Goal: Answer question/provide support: Share knowledge or assist other users

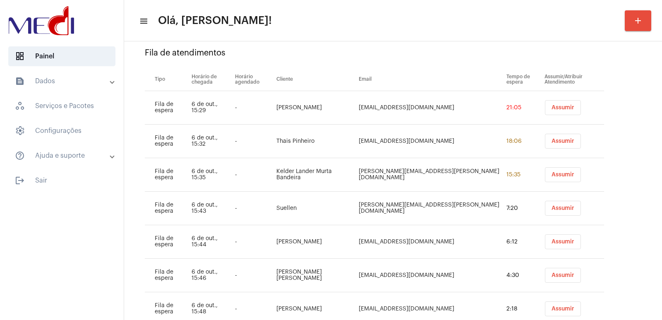
scroll to position [116, 0]
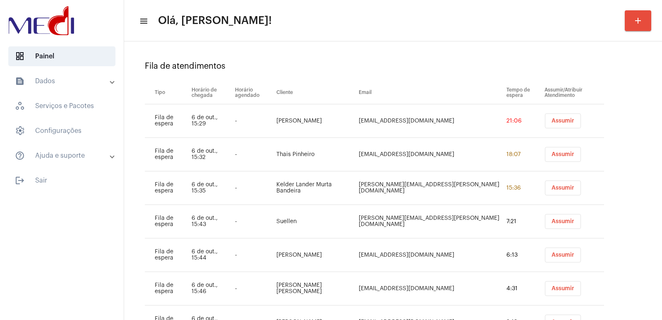
click at [545, 124] on button "Assumir" at bounding box center [563, 120] width 36 height 15
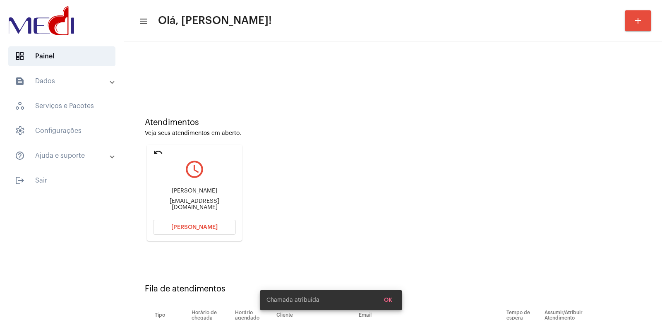
click at [187, 194] on div "[PERSON_NAME]" at bounding box center [194, 191] width 83 height 6
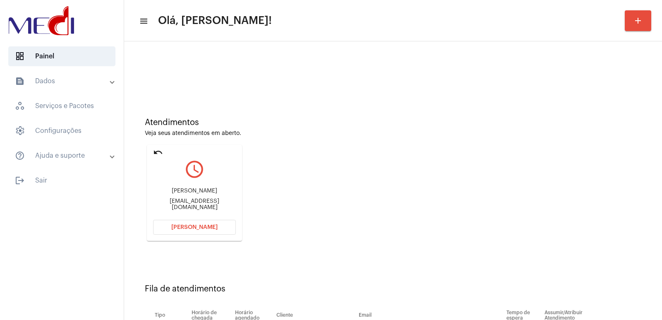
click at [193, 189] on div "Eliene Gonçalves de Souza Egsassessoria@hotmail.com" at bounding box center [194, 198] width 83 height 37
copy div "Eliene Gonçalves de Souza"
click at [186, 225] on span "[PERSON_NAME]" at bounding box center [194, 227] width 46 height 6
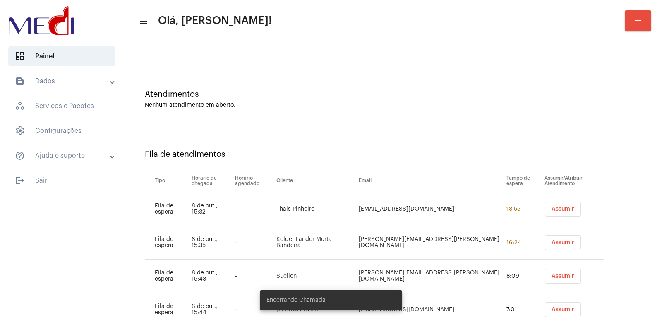
scroll to position [41, 0]
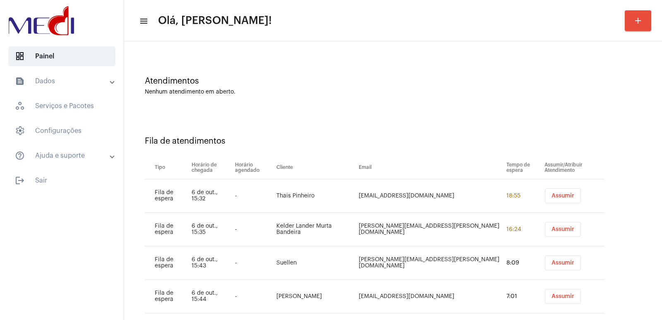
click at [551, 193] on span "Assumir" at bounding box center [562, 196] width 23 height 6
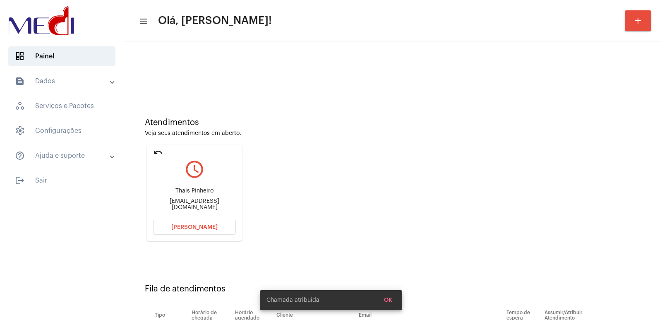
click at [190, 192] on div "Thais Pinheiro" at bounding box center [194, 191] width 83 height 6
copy div "Thais Pinheiro"
click at [206, 225] on span "Abrir Chamada" at bounding box center [194, 227] width 46 height 6
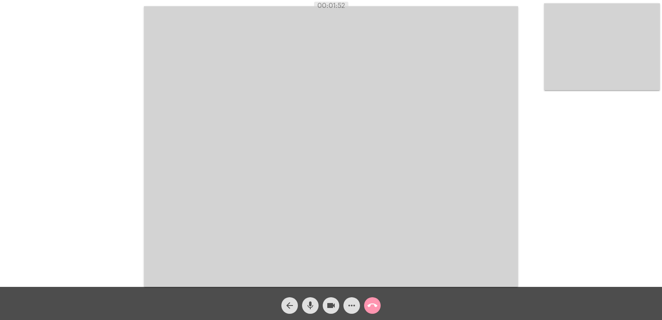
click at [373, 302] on mat-icon "call_end" at bounding box center [372, 305] width 10 height 10
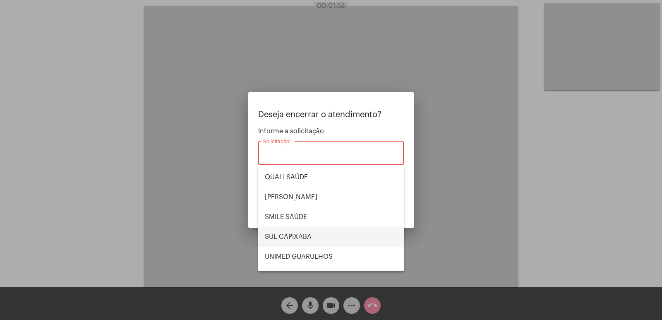
scroll to position [172, 0]
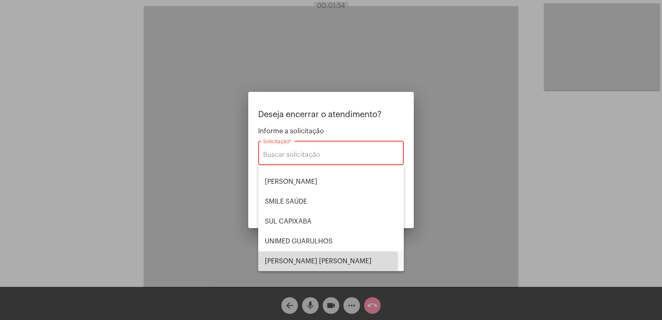
click at [303, 261] on span "VERA CRUZ" at bounding box center [331, 261] width 132 height 20
type input "VERA CRUZ"
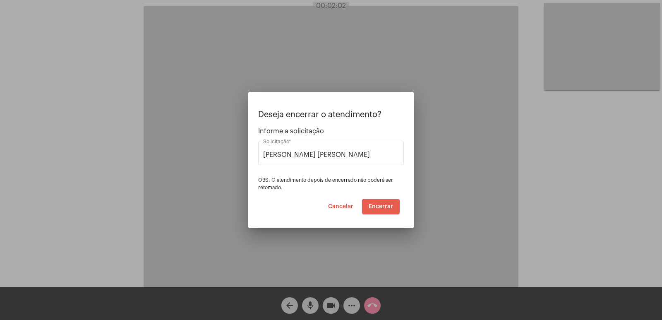
click at [378, 208] on span "Encerrar" at bounding box center [380, 206] width 24 height 6
click at [378, 208] on video at bounding box center [331, 146] width 374 height 280
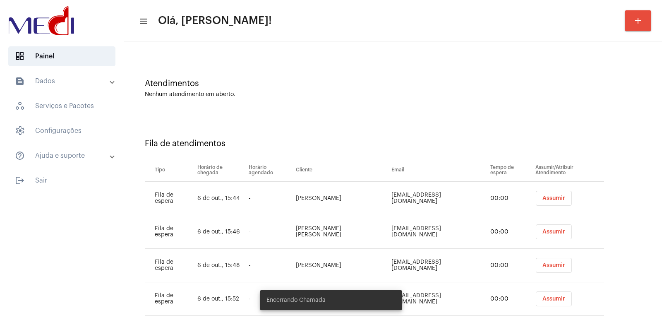
scroll to position [57, 0]
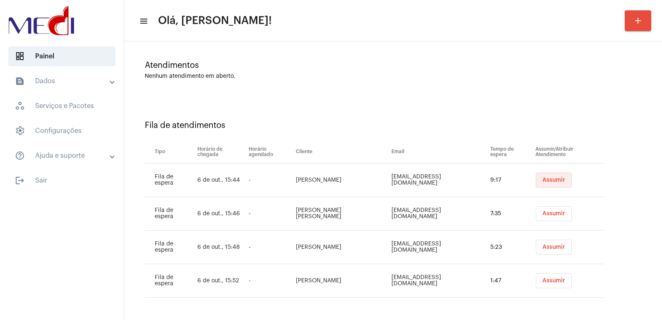
click at [542, 178] on span "Assumir" at bounding box center [553, 180] width 23 height 6
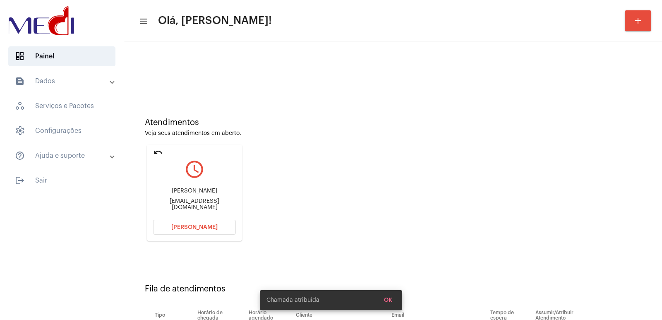
click at [195, 205] on div "julianafreitas12371@gmail.com" at bounding box center [194, 204] width 83 height 12
copy mat-card-content "julianafreitas12371@gmail.com Abrir Chamada"
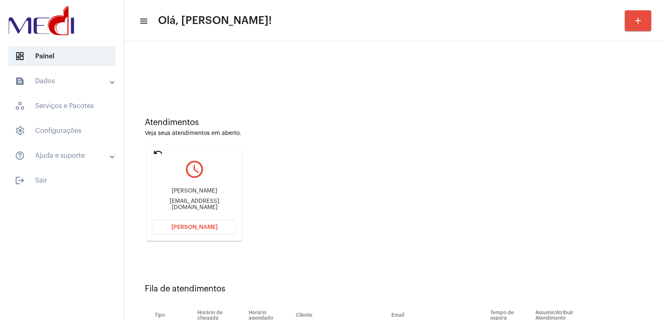
click at [198, 225] on span "Abrir Chamada" at bounding box center [194, 227] width 46 height 6
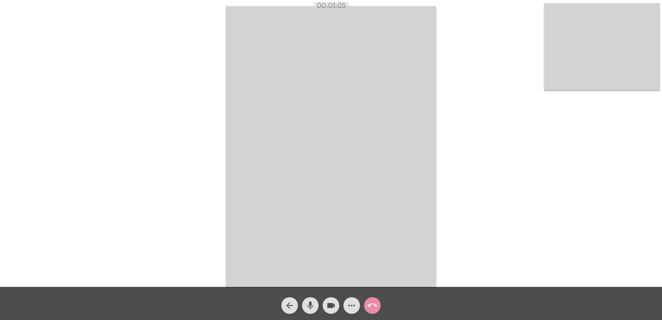
click at [367, 300] on mat-icon "call_end" at bounding box center [372, 305] width 10 height 10
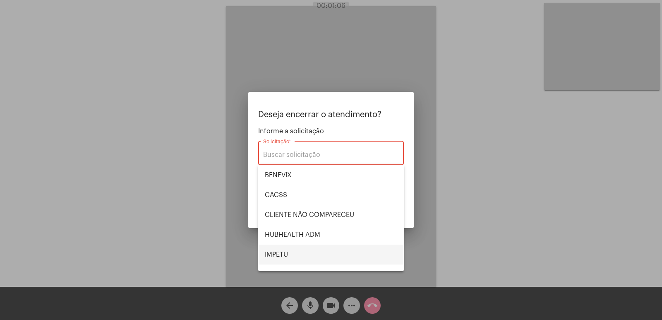
drag, startPoint x: 291, startPoint y: 246, endPoint x: 307, endPoint y: 246, distance: 15.7
click at [292, 246] on span "IMPETU" at bounding box center [331, 254] width 132 height 20
type input "IMPETU"
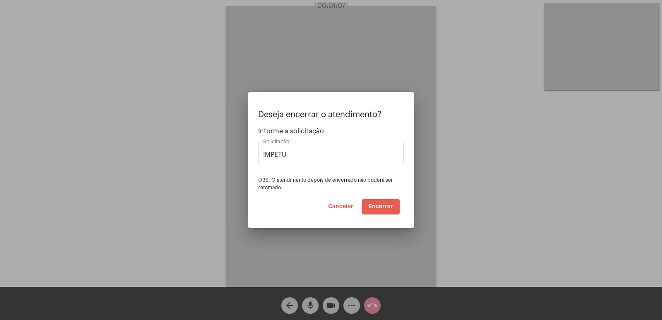
click at [390, 204] on span "Encerrar" at bounding box center [380, 206] width 24 height 6
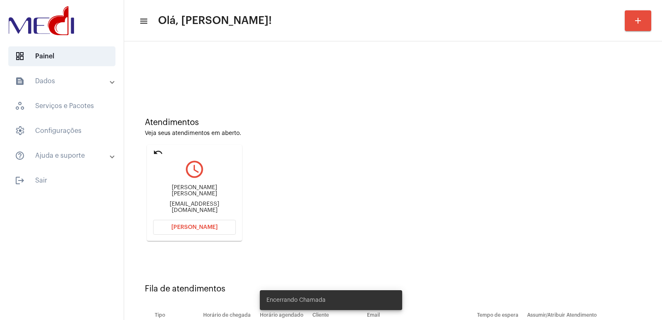
click at [205, 195] on div "José Anchieta Silva de Miranda" at bounding box center [194, 190] width 83 height 12
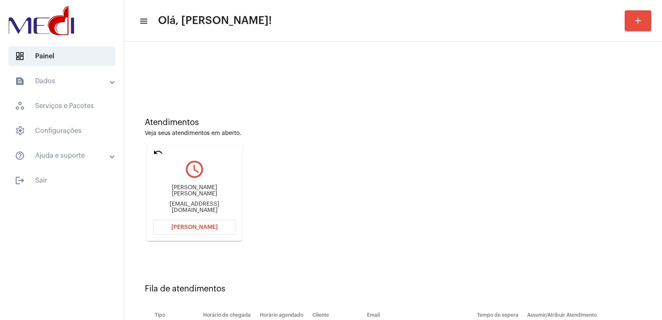
drag, startPoint x: 205, startPoint y: 195, endPoint x: 210, endPoint y: 193, distance: 4.5
click at [208, 194] on div "José Anchieta Silva de Miranda" at bounding box center [194, 190] width 83 height 12
click at [196, 196] on div "José Anchieta Silva de Miranda" at bounding box center [194, 190] width 83 height 12
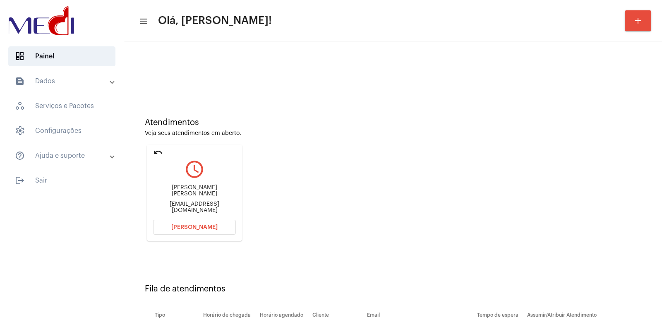
copy div "José Anchieta Silva de Miranda"
click at [205, 226] on span "Abrir Chamada" at bounding box center [194, 227] width 46 height 6
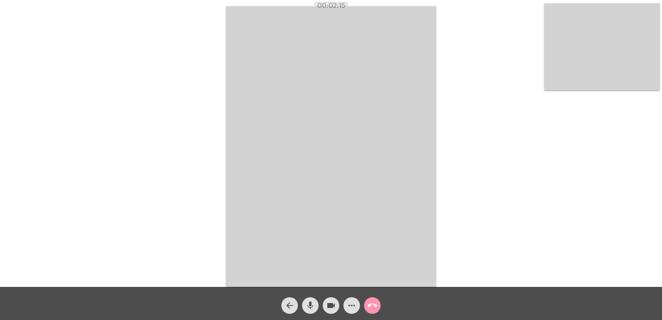
click at [368, 305] on mat-icon "call_end" at bounding box center [372, 305] width 10 height 10
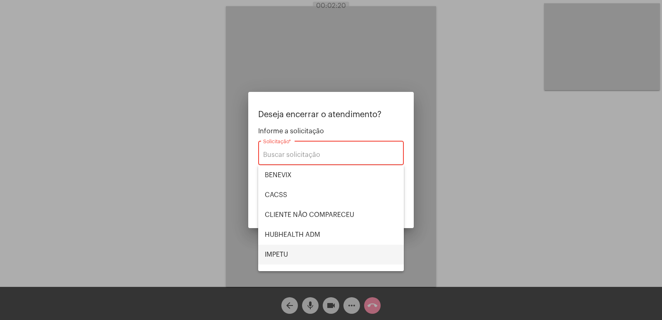
click at [287, 259] on span "IMPETU" at bounding box center [331, 254] width 132 height 20
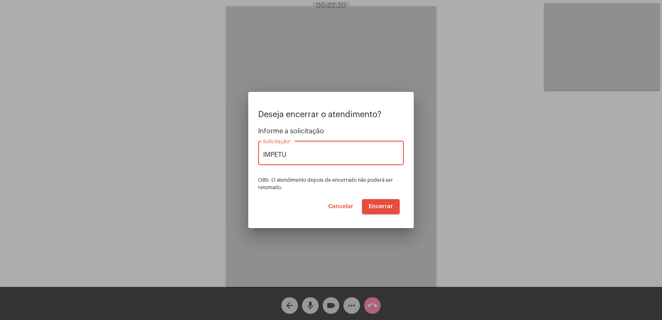
click at [369, 206] on span "Encerrar" at bounding box center [380, 206] width 24 height 6
click at [377, 205] on video at bounding box center [331, 146] width 210 height 280
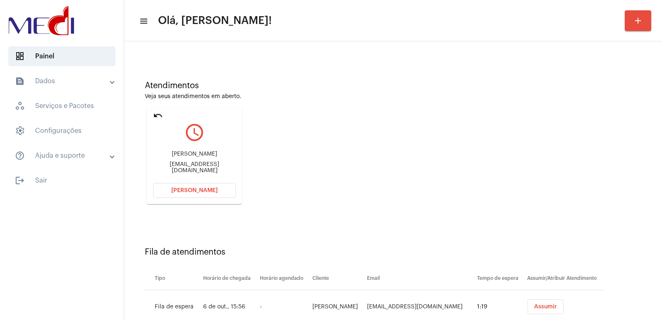
scroll to position [63, 0]
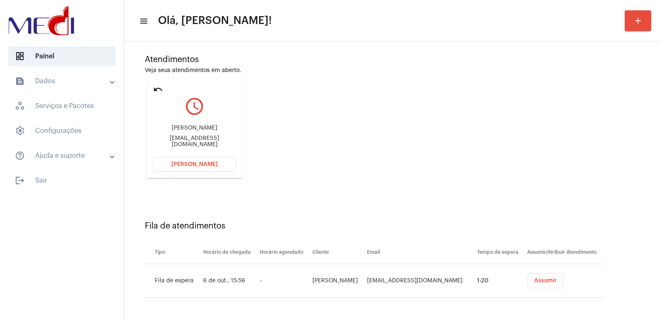
click at [203, 131] on div "Jessica melani" at bounding box center [194, 128] width 83 height 6
copy div "Jessica melani"
click at [202, 165] on span "Abrir Chamada" at bounding box center [194, 164] width 46 height 6
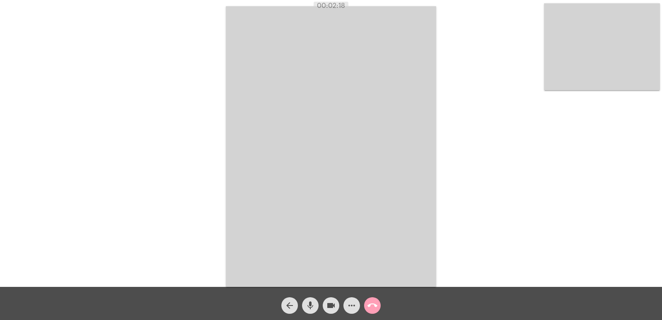
click at [366, 308] on button "call_end" at bounding box center [372, 305] width 17 height 17
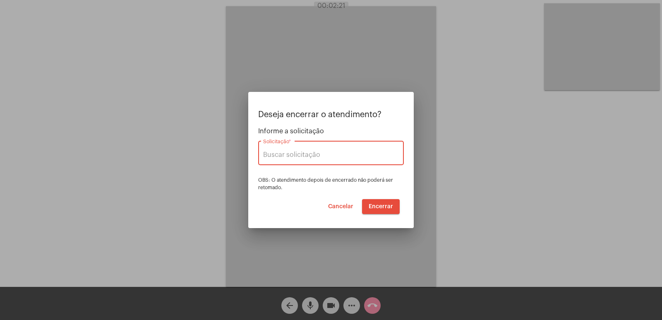
type input "VERA CRUZ"
click at [388, 212] on button "Encerrar" at bounding box center [381, 206] width 38 height 15
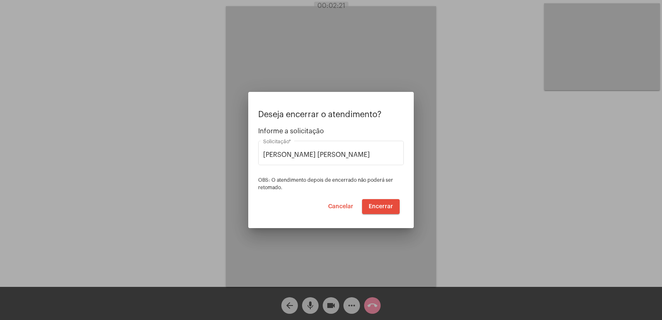
click at [376, 205] on span "Encerrar" at bounding box center [380, 206] width 24 height 6
click at [372, 204] on span "Encerrar" at bounding box center [380, 206] width 24 height 6
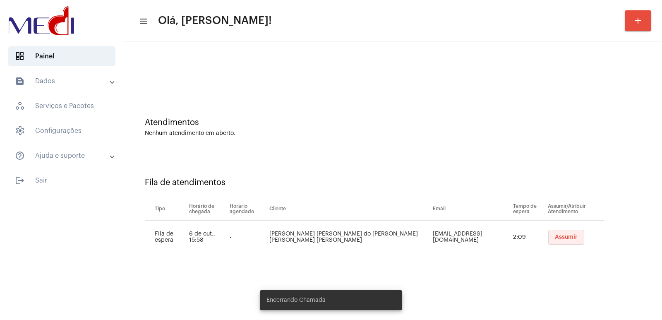
click at [548, 240] on button "Assumir" at bounding box center [566, 236] width 36 height 15
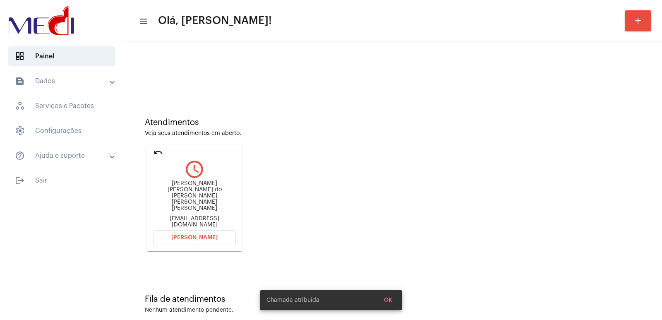
click at [185, 215] on div "titazuza1003@gmail.com" at bounding box center [194, 221] width 83 height 12
click at [186, 200] on div "Patrícia Alexandra do Nascimento Barbosa Zuza titazuza1003@gmail.com" at bounding box center [194, 204] width 83 height 48
click at [187, 197] on div "Patrícia Alexandra do Nascimento Barbosa Zuza" at bounding box center [194, 195] width 83 height 31
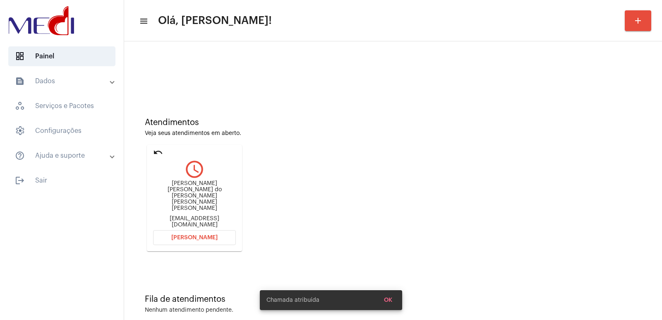
click at [187, 197] on div "Patrícia Alexandra do Nascimento Barbosa Zuza" at bounding box center [194, 195] width 83 height 31
copy div "Patrícia Alexandra do Nascimento Barbosa Zuza"
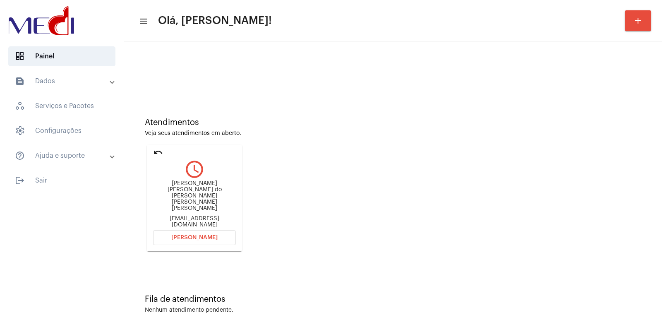
click at [434, 222] on div "Atendimentos Veja seus atendimentos em aberto. undo query_builder Patrícia Alex…" at bounding box center [392, 181] width 529 height 177
click at [177, 230] on button "Abrir Chamada" at bounding box center [194, 237] width 83 height 15
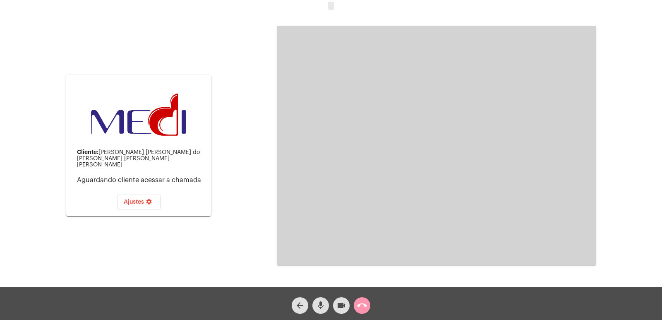
click at [521, 115] on video at bounding box center [436, 145] width 318 height 239
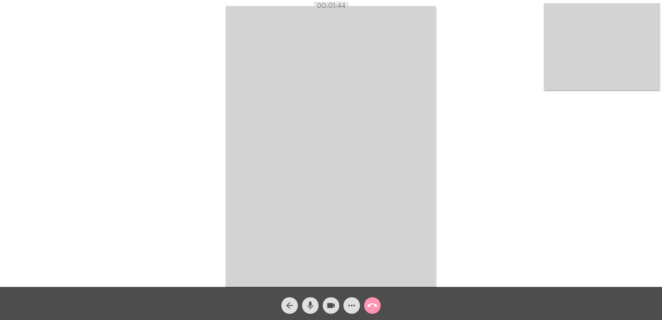
click at [392, 87] on video at bounding box center [331, 146] width 210 height 280
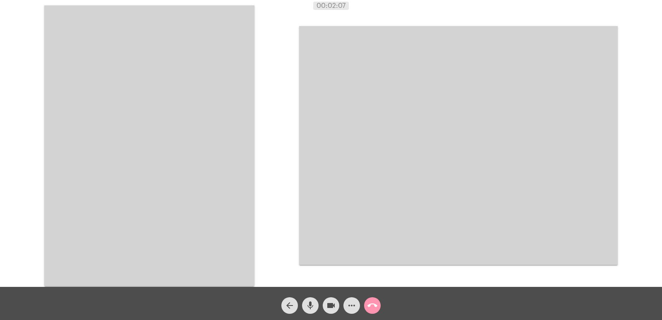
click at [255, 214] on div "Acessando Câmera e Microfone..." at bounding box center [331, 144] width 660 height 287
click at [174, 184] on video at bounding box center [149, 145] width 210 height 280
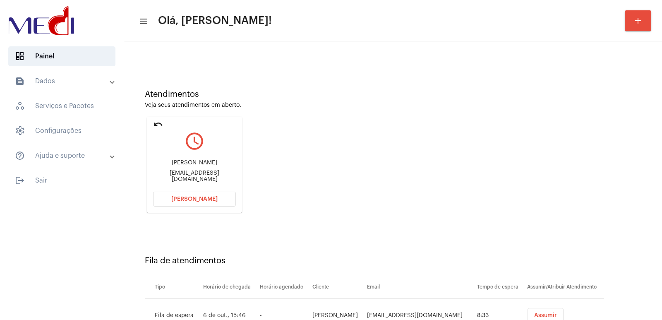
scroll to position [163, 0]
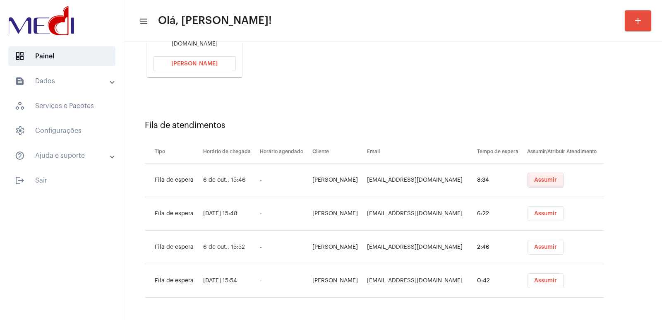
click at [530, 182] on button "Assumir" at bounding box center [545, 179] width 36 height 15
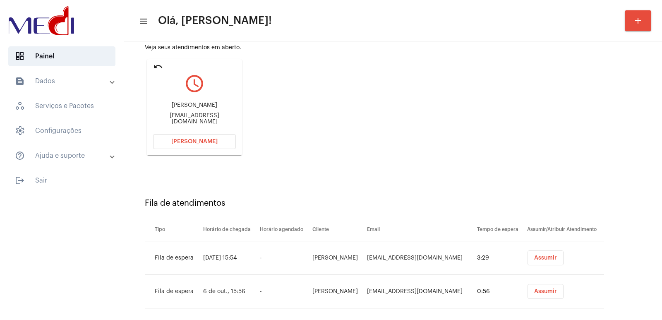
scroll to position [96, 0]
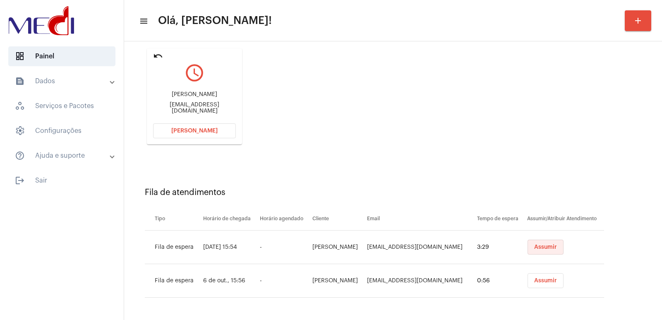
click at [534, 245] on span "Assumir" at bounding box center [545, 247] width 23 height 6
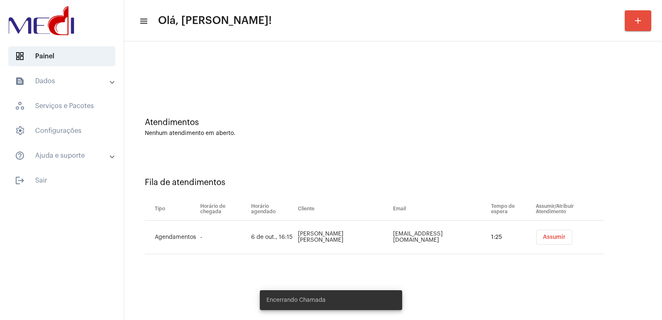
click at [546, 235] on span "Assumir" at bounding box center [553, 237] width 23 height 6
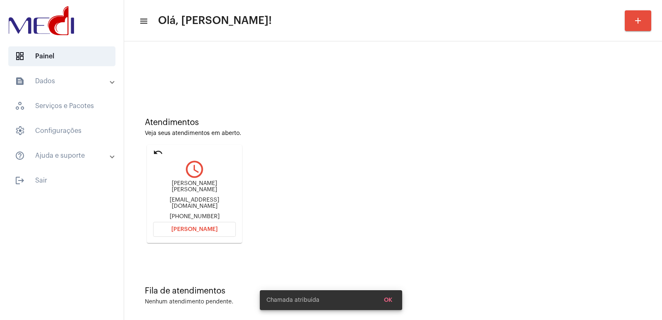
click at [185, 191] on div "Eline Coqueijo Portela" at bounding box center [194, 186] width 83 height 12
copy div "Eline Coqueijo Portela"
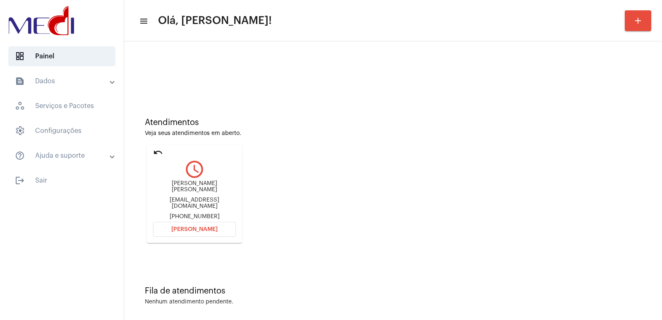
click at [182, 215] on div "Eline Coqueijo Portela Coqueijo@me.com +5521971232406" at bounding box center [194, 199] width 83 height 39
click at [176, 231] on button "[PERSON_NAME]" at bounding box center [194, 229] width 83 height 15
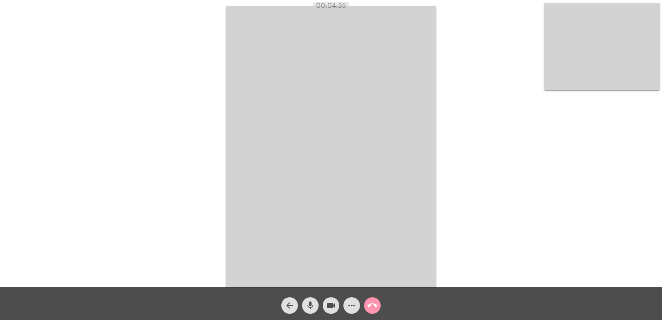
click at [373, 302] on mat-icon "call_end" at bounding box center [372, 305] width 10 height 10
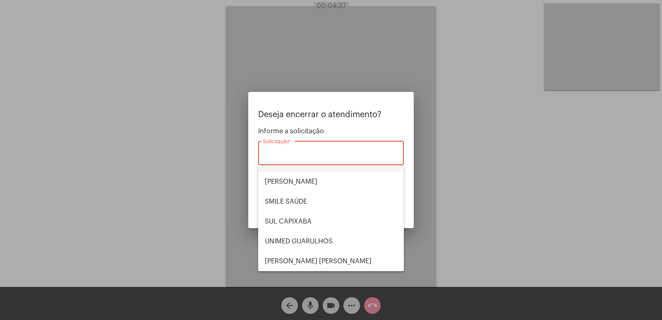
scroll to position [89, 0]
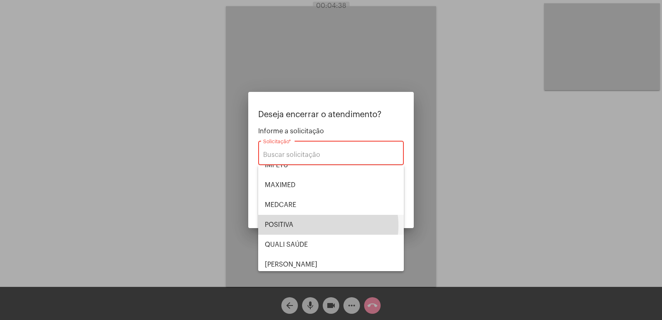
click at [318, 225] on span "POSITIVA" at bounding box center [331, 225] width 132 height 20
type input "POSITIVA"
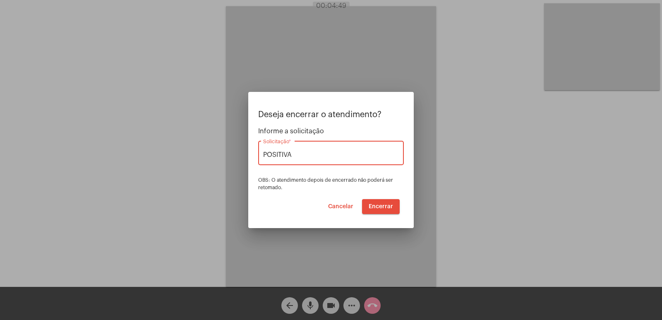
click at [380, 204] on span "Encerrar" at bounding box center [380, 206] width 24 height 6
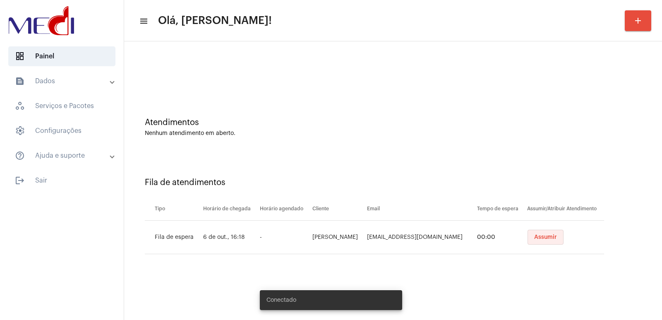
click at [531, 234] on button "Assumir" at bounding box center [545, 236] width 36 height 15
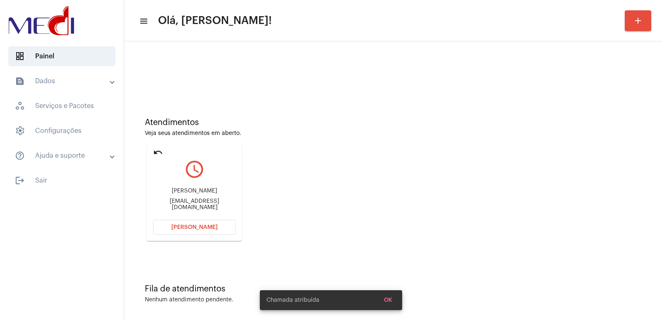
click at [176, 199] on div "[PERSON_NAME] [EMAIL_ADDRESS][DOMAIN_NAME]" at bounding box center [194, 198] width 83 height 37
click at [177, 194] on div "[PERSON_NAME]" at bounding box center [194, 191] width 83 height 6
copy div "[PERSON_NAME]"
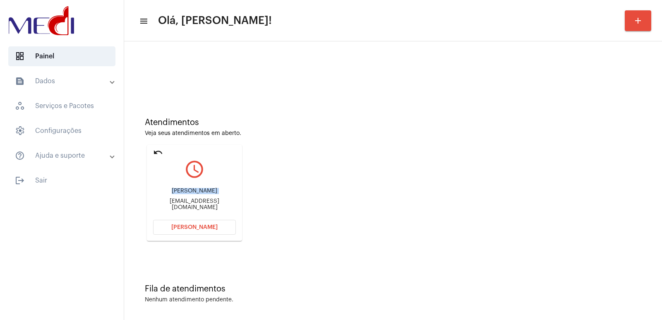
copy div "[PERSON_NAME]"
click at [180, 229] on span "Abrir Chamada" at bounding box center [194, 227] width 46 height 6
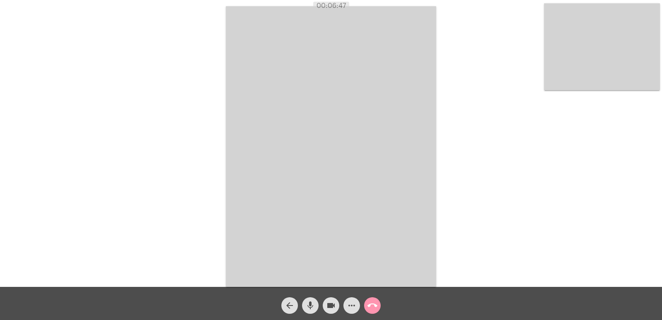
click at [373, 309] on mat-icon "call_end" at bounding box center [372, 305] width 10 height 10
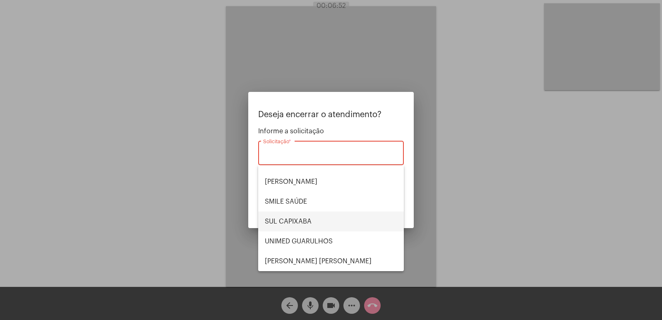
scroll to position [131, 0]
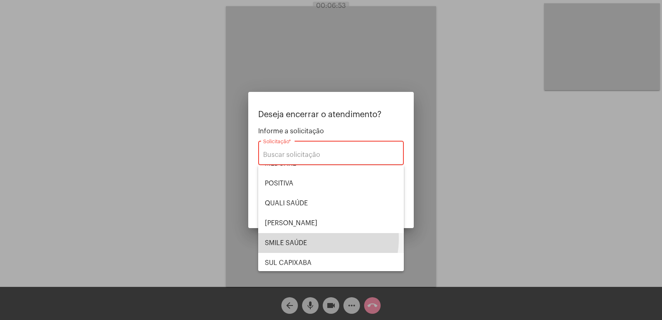
click at [302, 238] on span "SMILE SAÚDE" at bounding box center [331, 243] width 132 height 20
type input "SMILE SAÚDE"
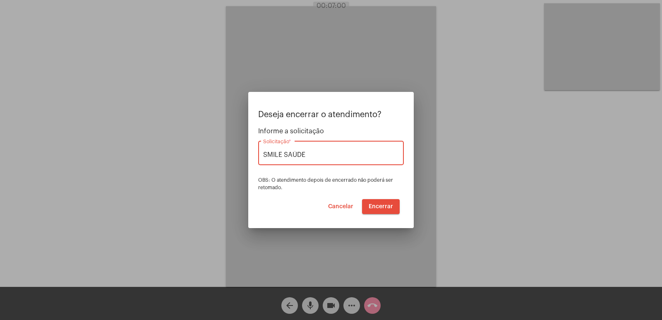
click at [375, 206] on span "Encerrar" at bounding box center [380, 206] width 24 height 6
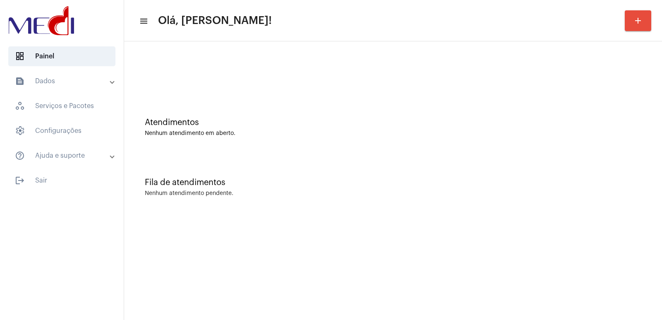
drag, startPoint x: 367, startPoint y: 294, endPoint x: 332, endPoint y: 310, distance: 38.5
click at [367, 294] on mat-sidenav-content "menu Olá, [PERSON_NAME]! add Atendimentos Nenhum atendimento em aberto. Fila de…" at bounding box center [392, 160] width 537 height 320
drag, startPoint x: 503, startPoint y: 170, endPoint x: 477, endPoint y: 173, distance: 26.3
click at [487, 173] on div "Fila de atendimentos Nenhum atendimento pendente." at bounding box center [392, 183] width 529 height 60
click at [555, 170] on div "Fila de atendimentos Nenhum atendimento pendente." at bounding box center [392, 183] width 529 height 60
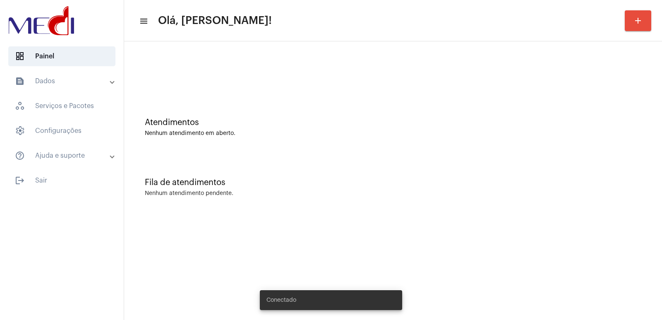
click at [451, 180] on div "Fila de atendimentos" at bounding box center [393, 182] width 496 height 9
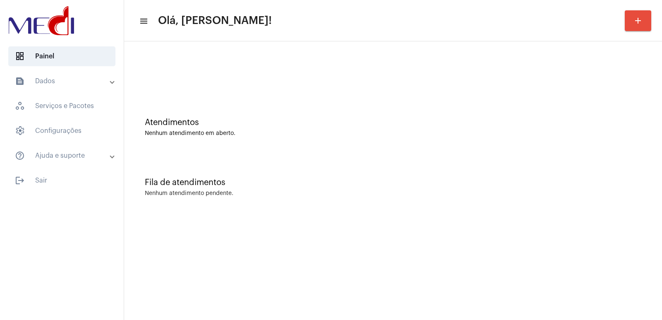
click at [241, 86] on div at bounding box center [392, 69] width 529 height 48
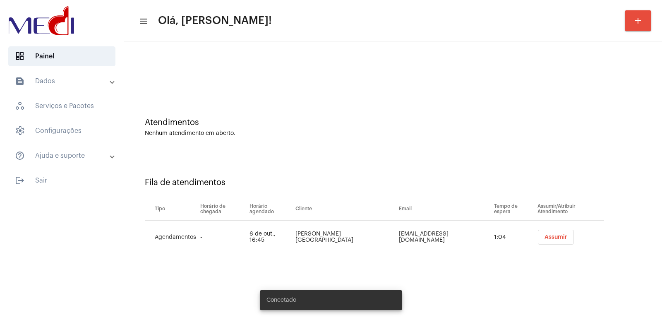
click at [554, 239] on span "Assumir" at bounding box center [555, 237] width 23 height 6
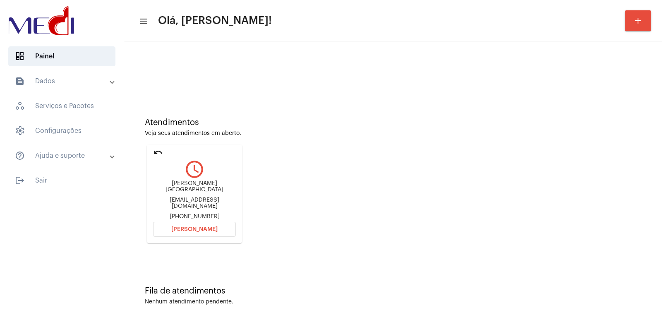
drag, startPoint x: 409, startPoint y: 173, endPoint x: 398, endPoint y: 178, distance: 12.2
click at [409, 173] on div "Atendimentos Veja seus atendimentos em aberto. undo query_builder Carla de Souz…" at bounding box center [392, 177] width 529 height 168
click at [184, 193] on div "Carla de Souza Lourenço Padua" at bounding box center [194, 186] width 83 height 12
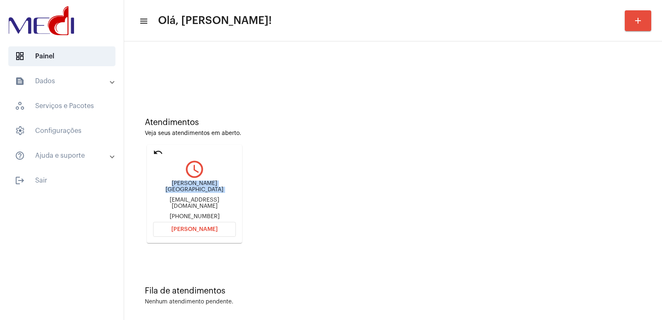
copy div "Carla de Souza Lourenço Padua"
drag, startPoint x: 224, startPoint y: 228, endPoint x: 217, endPoint y: 223, distance: 8.3
click at [222, 228] on button "Abrir Chamada" at bounding box center [194, 229] width 83 height 15
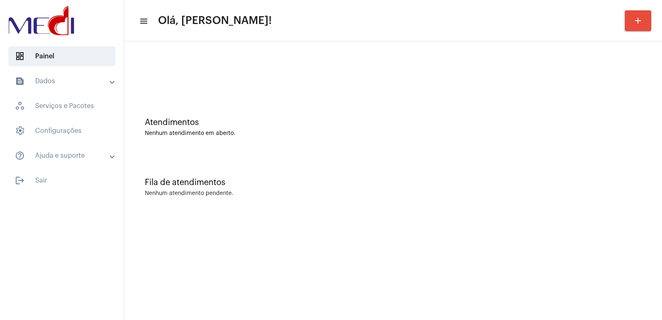
click at [195, 87] on div at bounding box center [392, 69] width 529 height 48
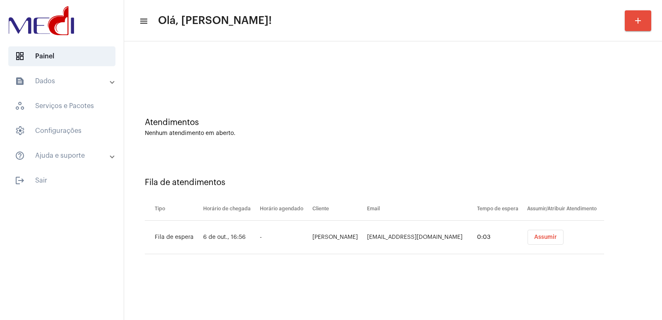
click at [544, 241] on button "Assumir" at bounding box center [545, 236] width 36 height 15
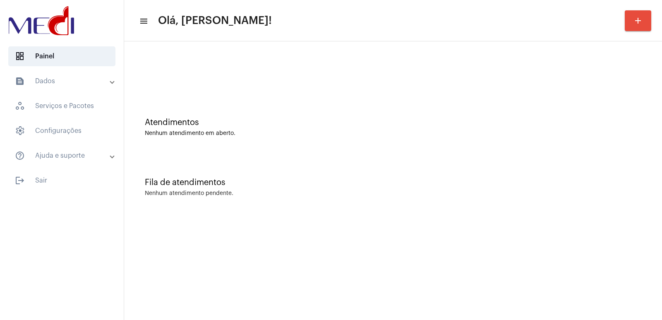
click at [176, 85] on div at bounding box center [392, 69] width 529 height 48
click at [257, 98] on div "Atendimentos Nenhum atendimento em aberto." at bounding box center [392, 123] width 529 height 60
drag, startPoint x: 0, startPoint y: 0, endPoint x: 232, endPoint y: 50, distance: 237.0
click at [232, 50] on div at bounding box center [392, 69] width 529 height 48
drag, startPoint x: 437, startPoint y: 188, endPoint x: 432, endPoint y: 184, distance: 6.9
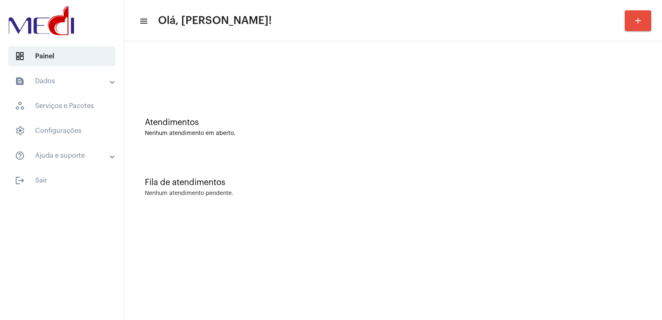
click at [435, 187] on div "Fila de atendimentos Nenhum atendimento pendente." at bounding box center [392, 183] width 529 height 60
